Goal: Task Accomplishment & Management: Complete application form

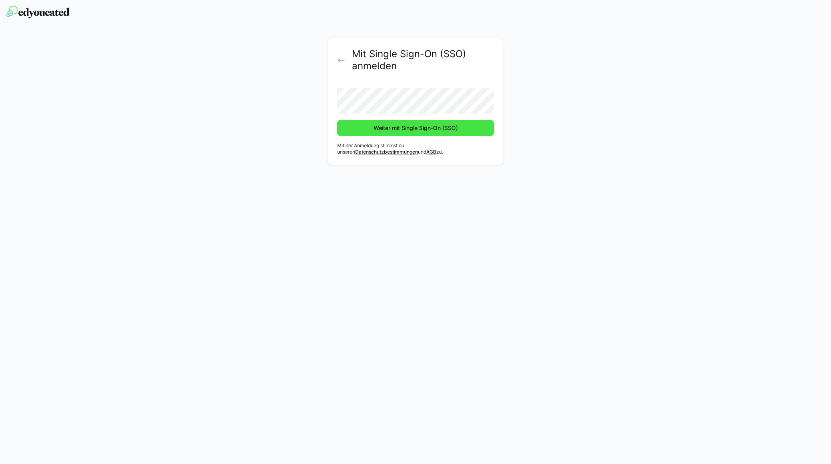
click at [380, 127] on span "Weiter mit Single Sign-On (SSO)" at bounding box center [415, 128] width 87 height 8
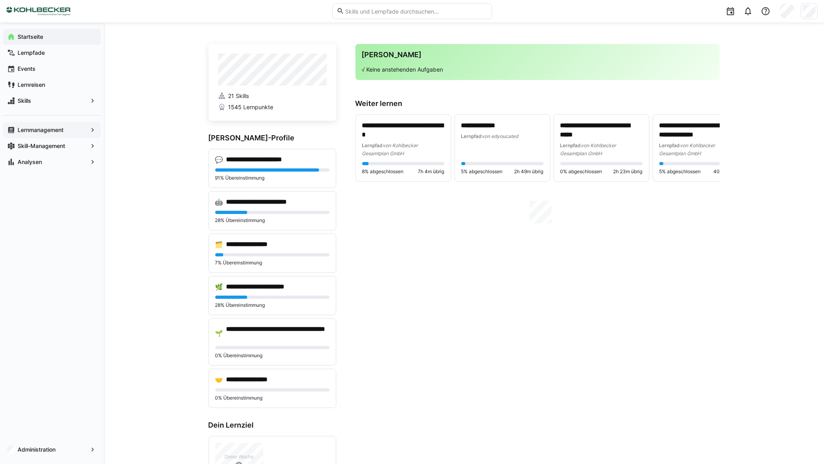
click at [0, 0] on app-navigation-label "Lernmanagement" at bounding box center [0, 0] width 0 height 0
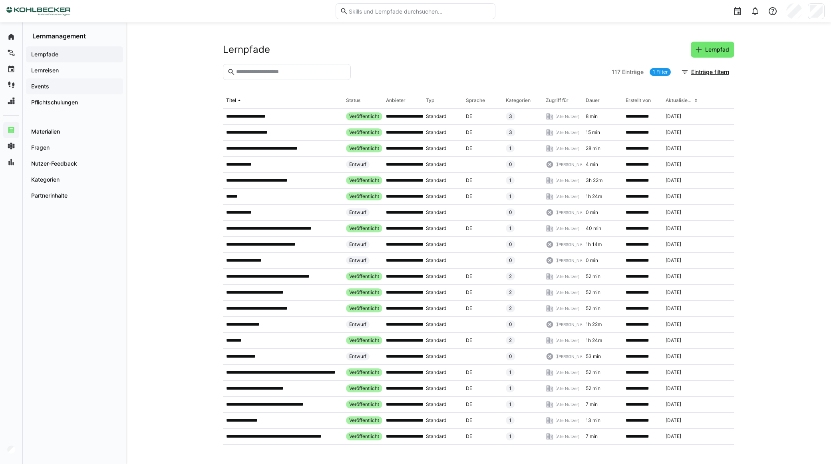
click at [65, 85] on span "Events" at bounding box center [74, 86] width 89 height 8
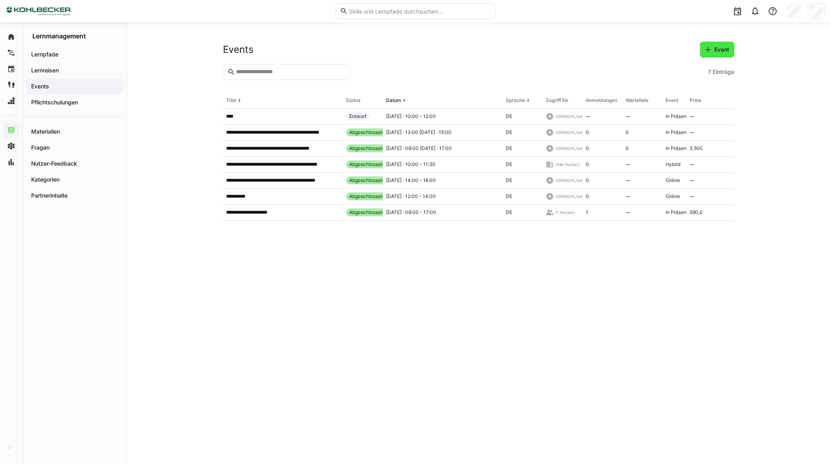
click at [717, 49] on span "Event" at bounding box center [721, 50] width 17 height 8
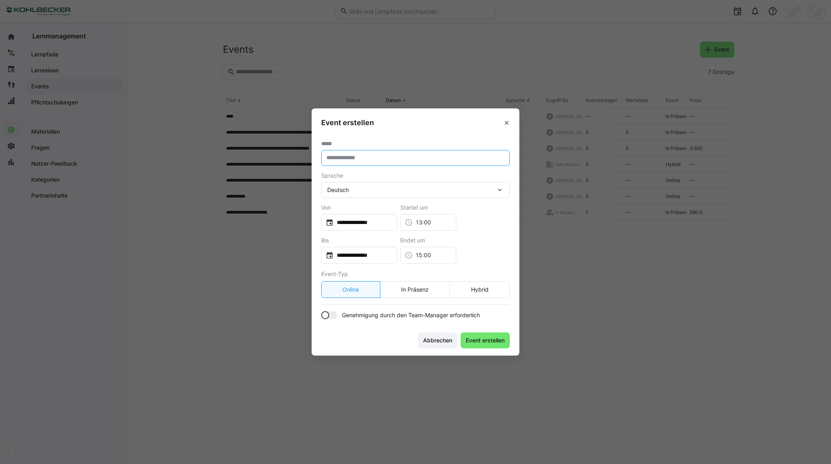
click at [343, 157] on input "text" at bounding box center [416, 157] width 180 height 7
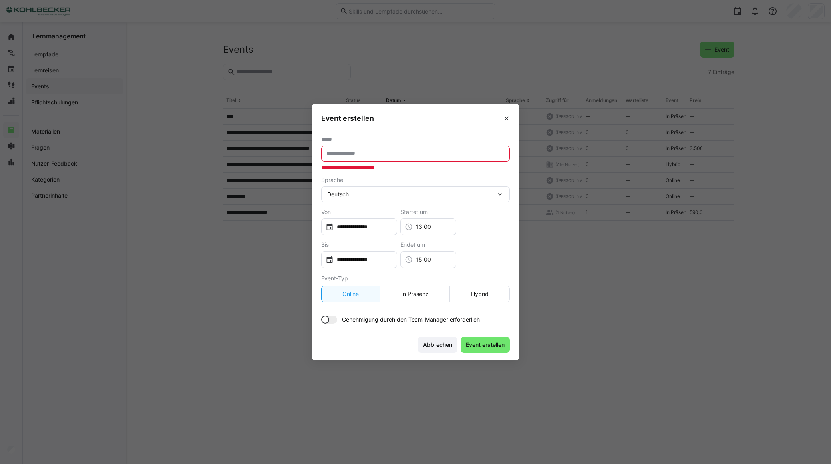
click at [334, 150] on input "text" at bounding box center [416, 153] width 180 height 7
paste input "**********"
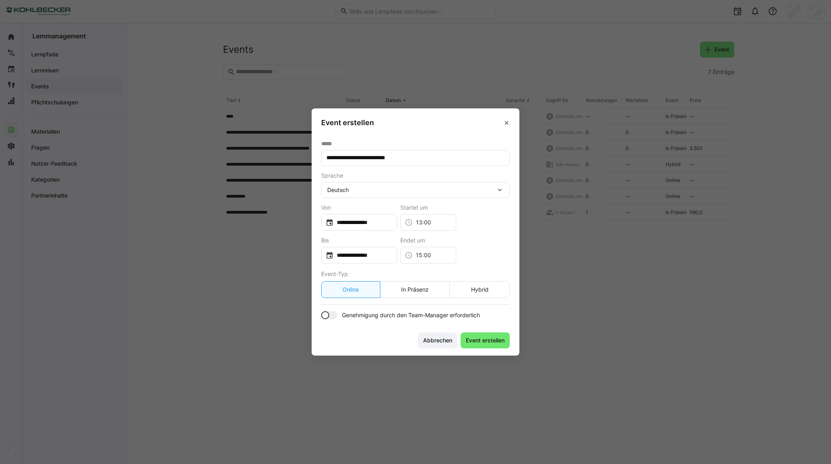
click at [428, 157] on input "**********" at bounding box center [416, 157] width 180 height 7
paste input "**********"
type input "**********"
click at [484, 337] on span "Event erstellen" at bounding box center [485, 340] width 41 height 8
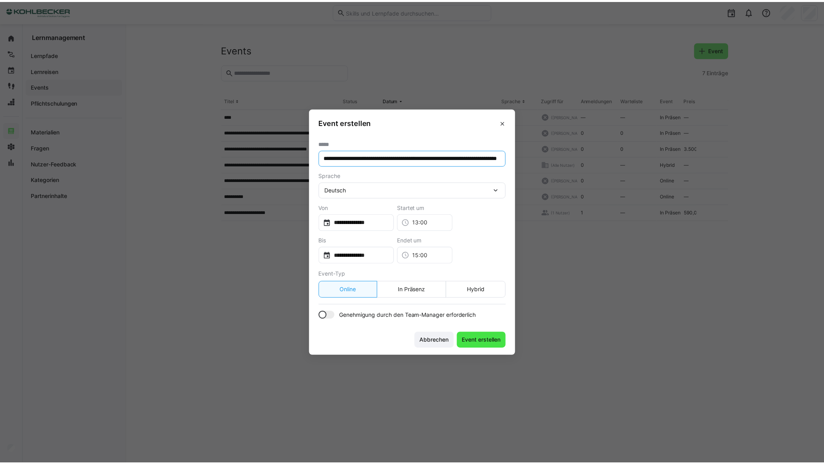
scroll to position [0, 0]
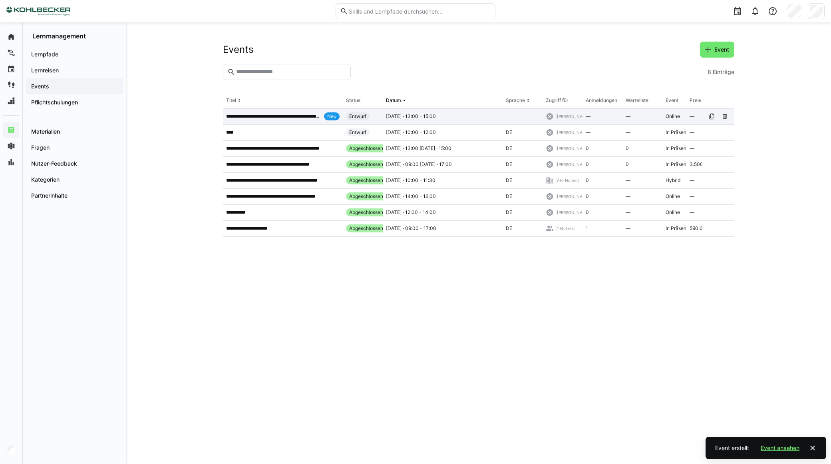
click at [270, 114] on p "**********" at bounding box center [273, 116] width 95 height 6
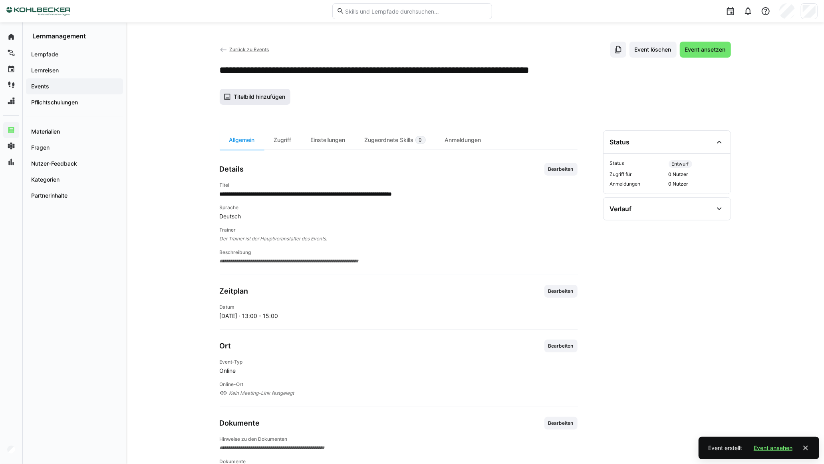
click at [261, 98] on span "Titelbild hinzufügen" at bounding box center [260, 97] width 54 height 8
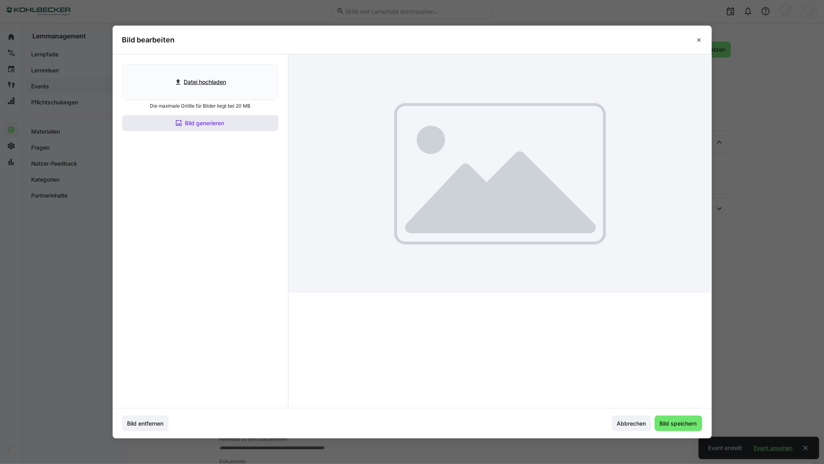
click at [213, 123] on span "Bild generieren" at bounding box center [205, 123] width 42 height 8
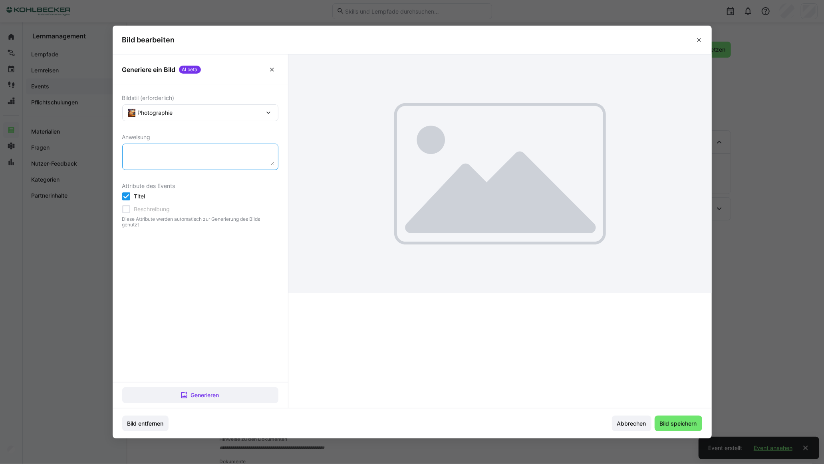
click at [168, 157] on textarea at bounding box center [200, 157] width 147 height 18
click at [184, 157] on textarea at bounding box center [200, 157] width 147 height 18
paste textarea "10. Oktober 2025 | Von Impulsen zu Begegnungen Herzliche Einladung zum Kohlbeck…"
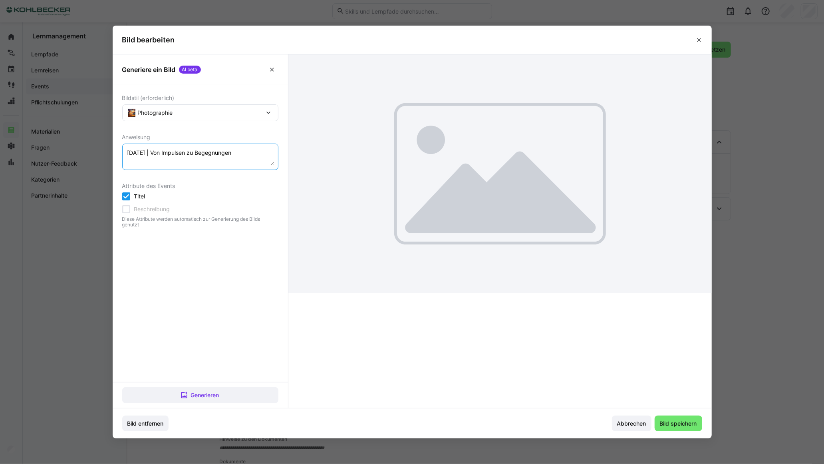
scroll to position [78, 0]
type textarea "10. Oktober 2025 | Von Impulsen zu Begegnungen Herzliche Einladung zum Kohlbeck…"
click at [202, 395] on span "Generieren" at bounding box center [204, 395] width 31 height 8
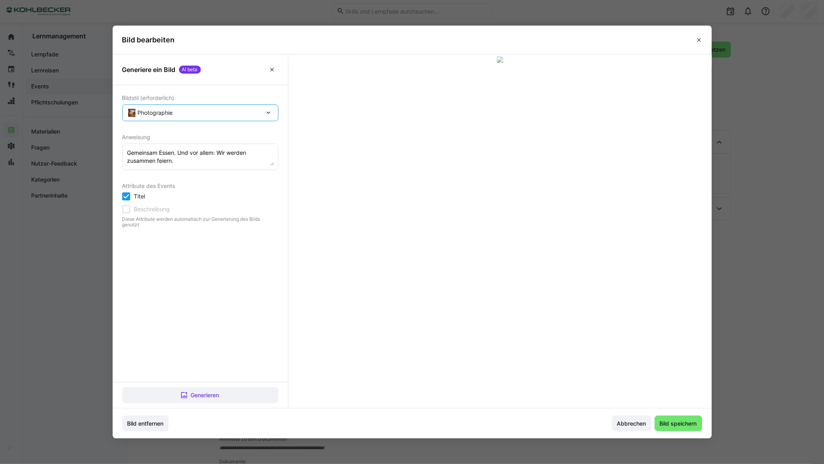
click at [174, 113] on span "Photographie" at bounding box center [200, 113] width 124 height 8
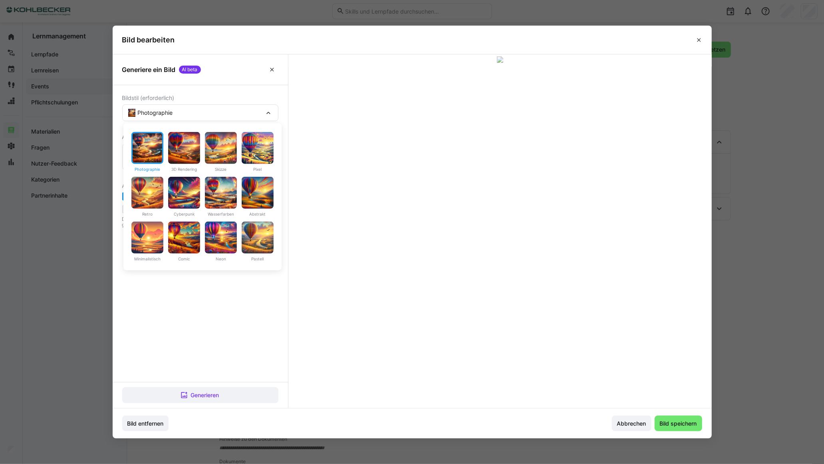
click at [249, 299] on div "Bildstil (erforderlich) Photographie Photographie 3D Rendering Skizze Pixel Ret…" at bounding box center [200, 233] width 175 height 297
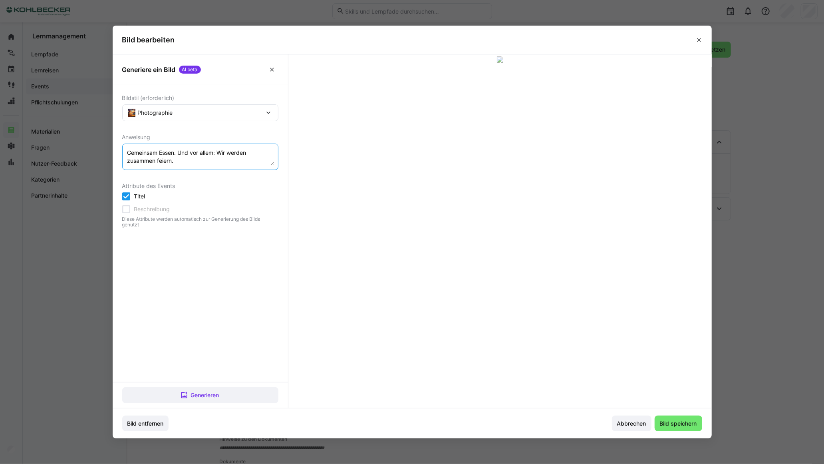
scroll to position [0, 0]
drag, startPoint x: 212, startPoint y: 163, endPoint x: 129, endPoint y: 117, distance: 94.9
click at [129, 117] on div "Bildstil (erforderlich) Photographie Anweisung 10. Oktober 2025 | Von Impulsen …" at bounding box center [200, 233] width 175 height 297
